Goal: Navigation & Orientation: Understand site structure

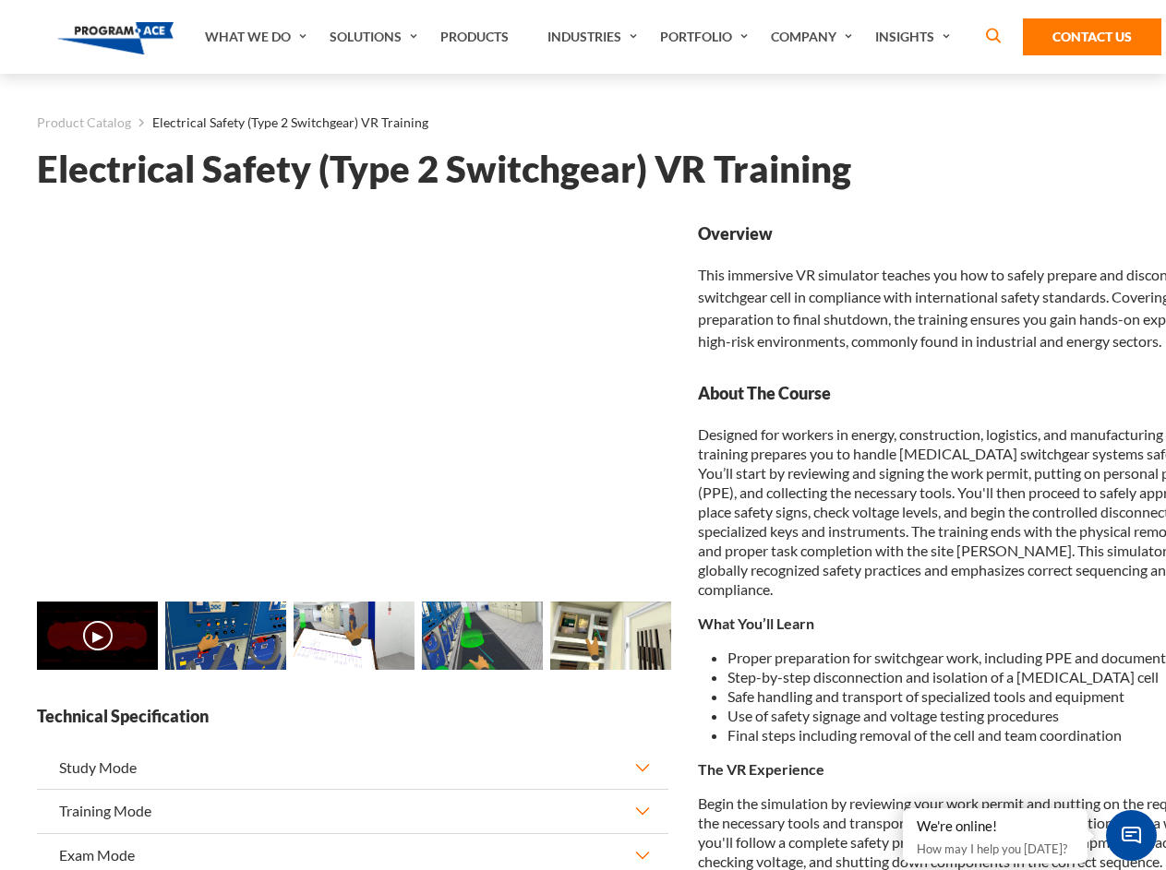
click at [257, 37] on link "What We Do" at bounding box center [258, 37] width 125 height 74
click at [376, 37] on link "Solutions" at bounding box center [375, 37] width 111 height 74
click at [594, 37] on link "Industries" at bounding box center [594, 37] width 113 height 74
click at [815, 37] on link "Company" at bounding box center [813, 37] width 104 height 74
click at [915, 37] on link "Insights" at bounding box center [915, 37] width 98 height 74
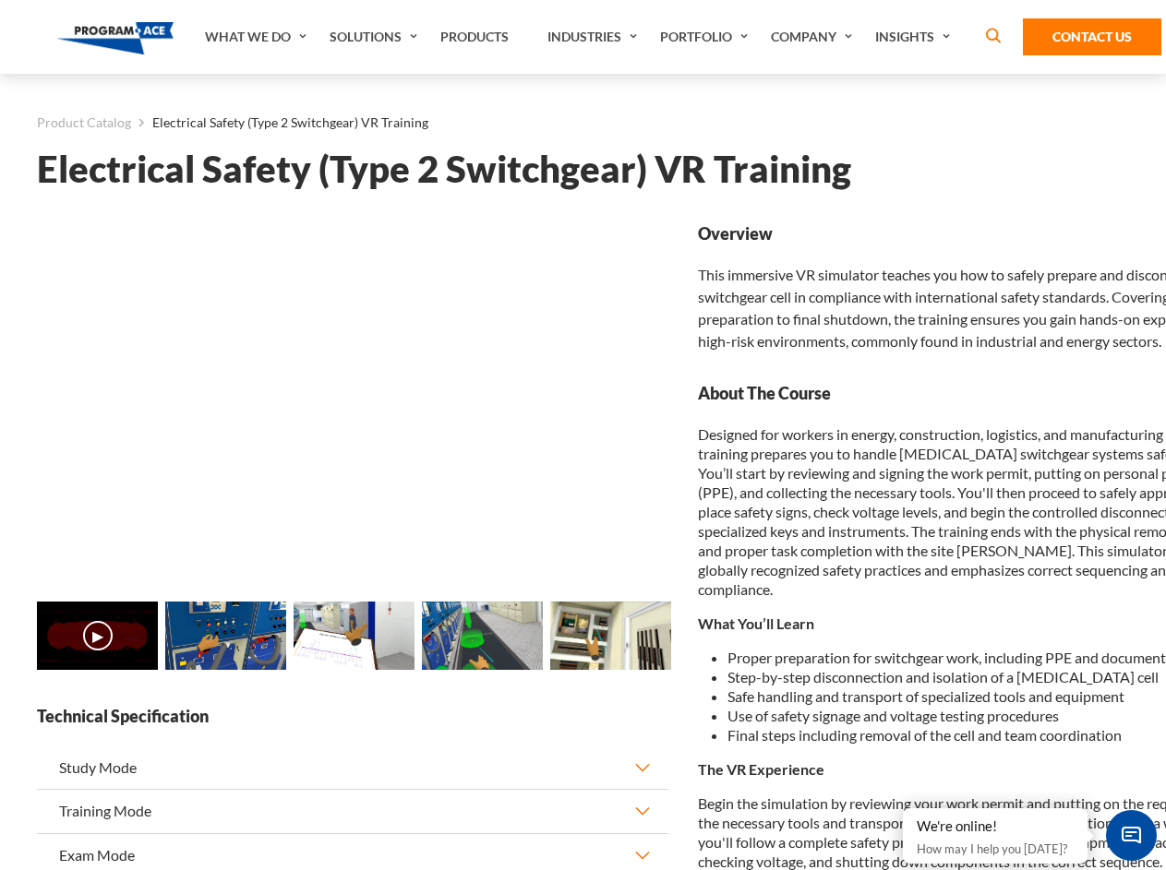
click at [0, 657] on main "Product Catalog Electrical Safety (Type 2 Switchgear) VR Training Electrical Sa…" at bounding box center [583, 814] width 1166 height 1480
